Goal: Book appointment/travel/reservation

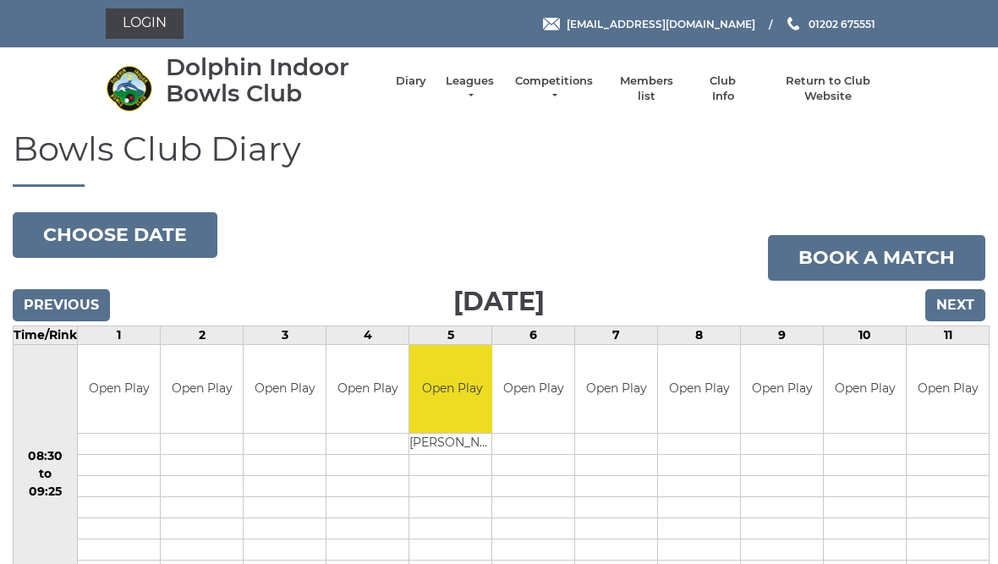
click at [965, 308] on input "Next" at bounding box center [956, 305] width 60 height 32
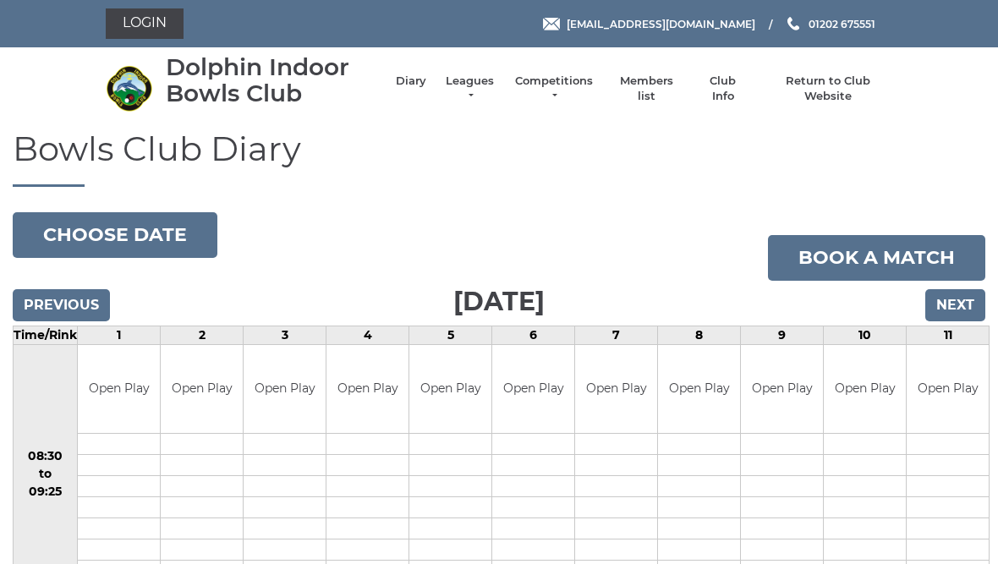
click at [971, 303] on input "Next" at bounding box center [956, 305] width 60 height 32
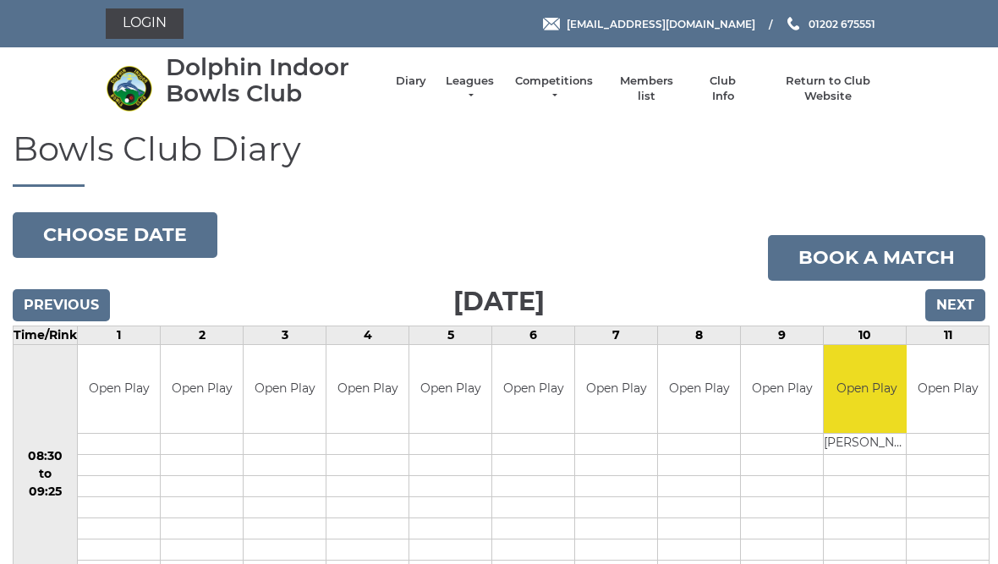
click at [82, 309] on input "Previous" at bounding box center [61, 305] width 97 height 32
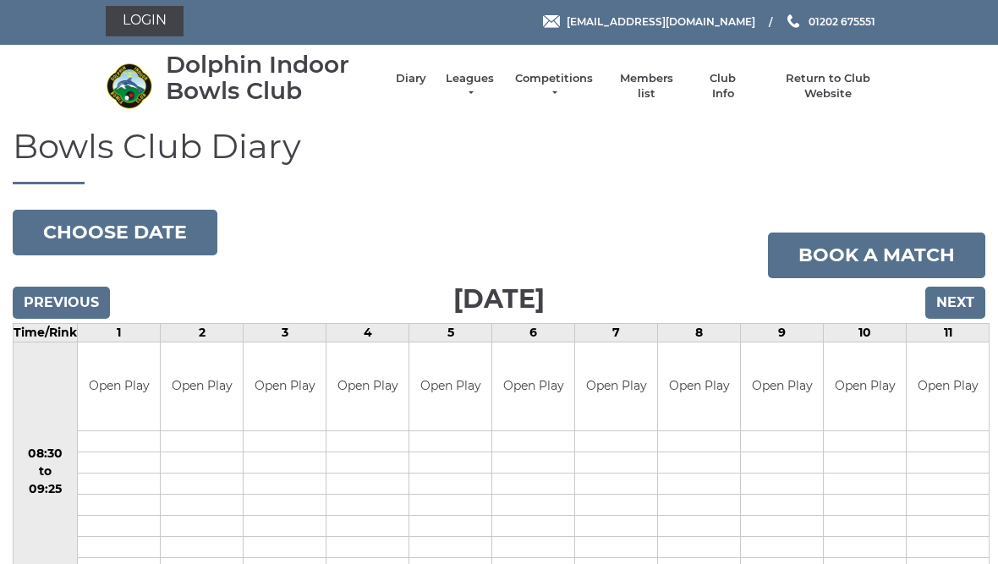
scroll to position [1, 0]
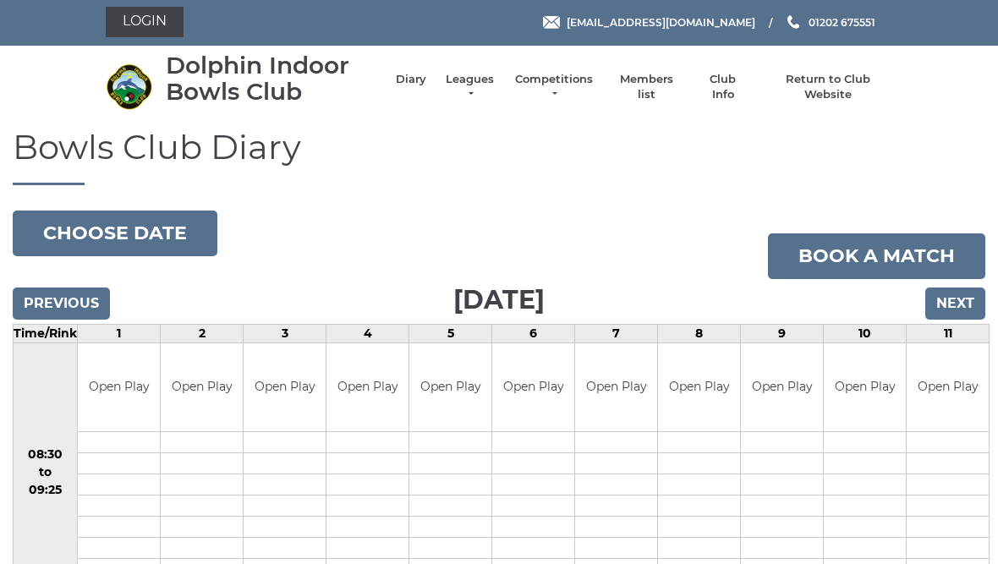
click at [55, 306] on input "Previous" at bounding box center [61, 305] width 97 height 32
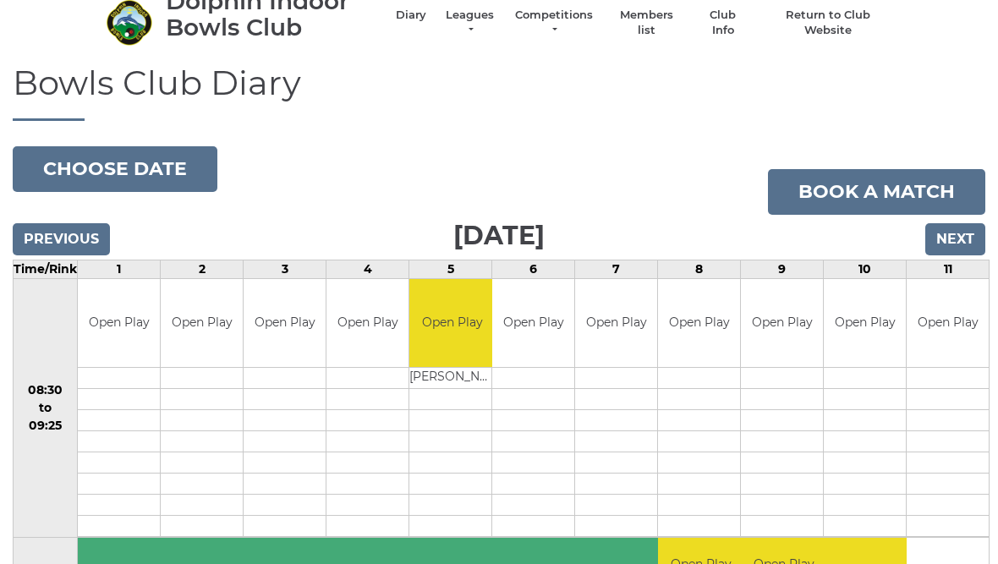
scroll to position [63, 0]
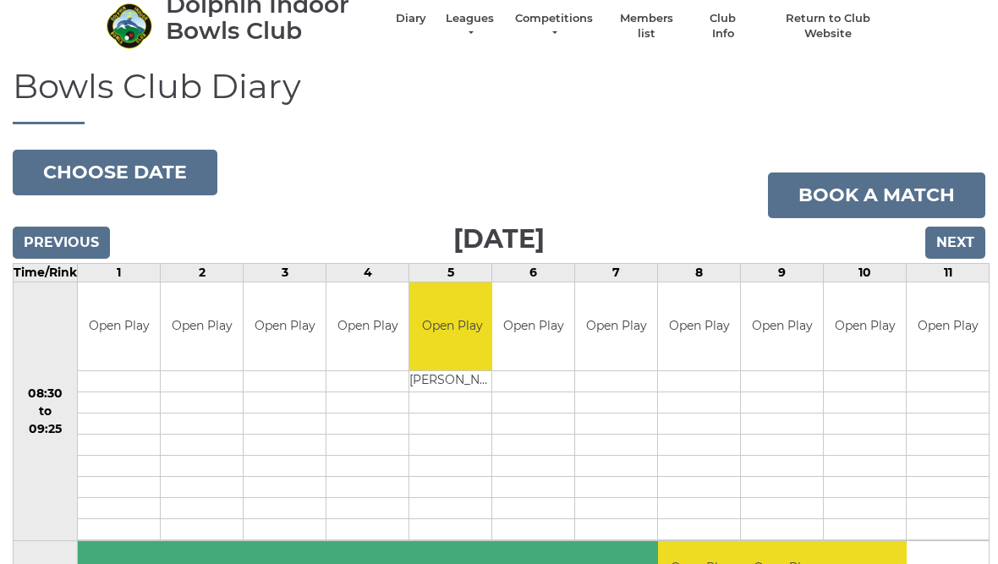
click at [972, 238] on input "Next" at bounding box center [956, 243] width 60 height 32
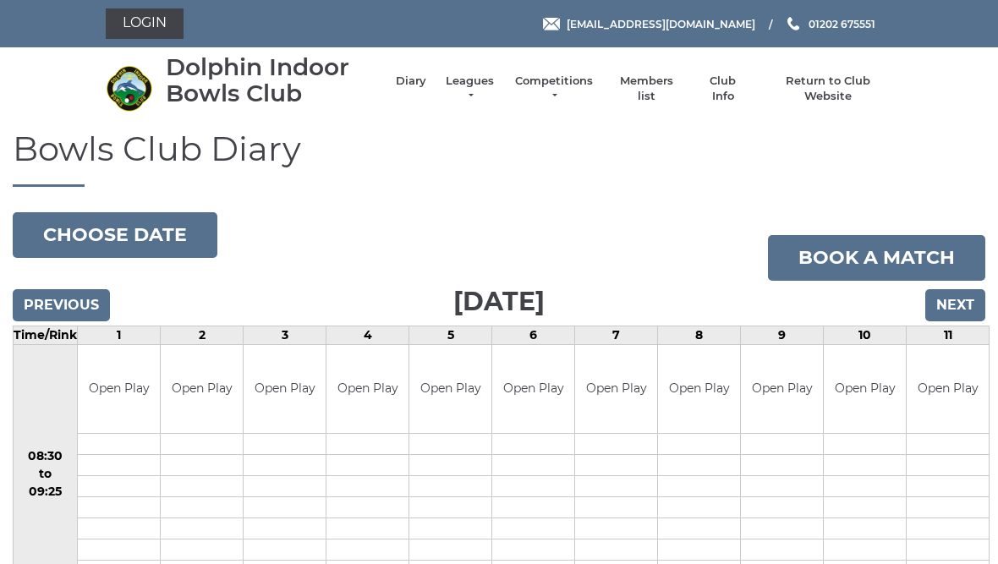
click at [976, 295] on input "Next" at bounding box center [956, 305] width 60 height 32
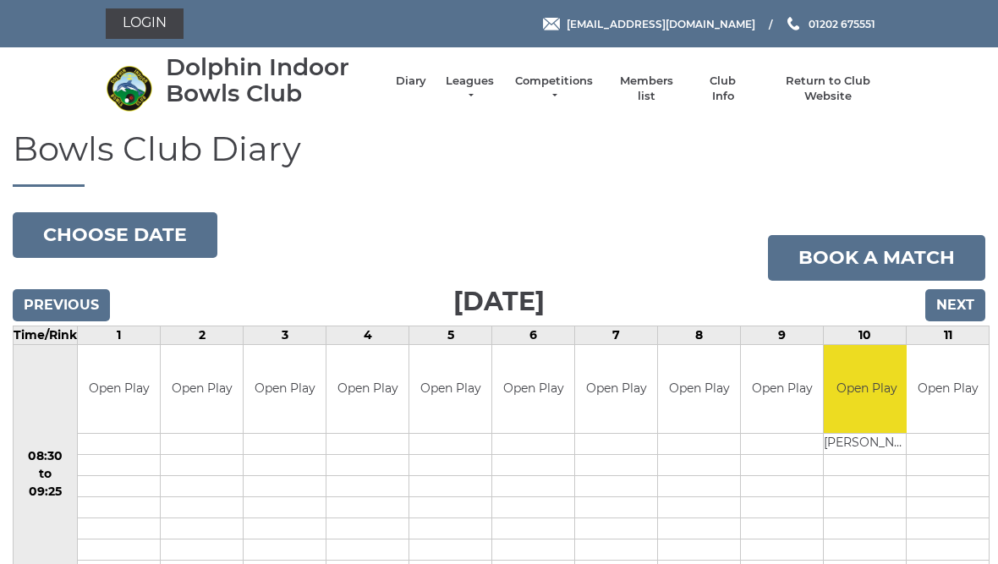
click at [74, 308] on input "Previous" at bounding box center [61, 305] width 97 height 32
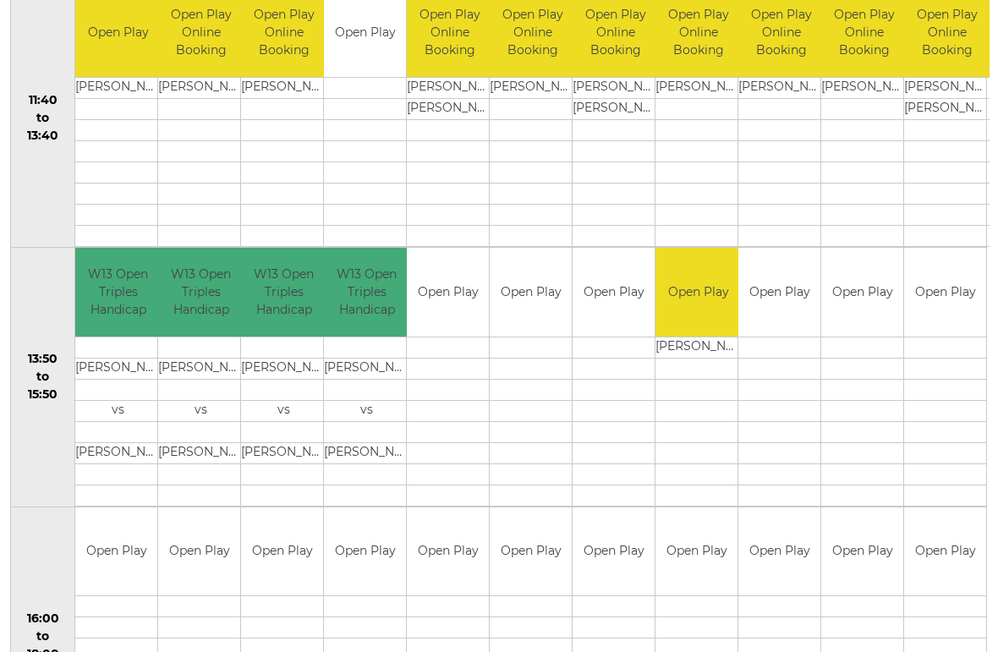
scroll to position [878, 0]
